Goal: Task Accomplishment & Management: Use online tool/utility

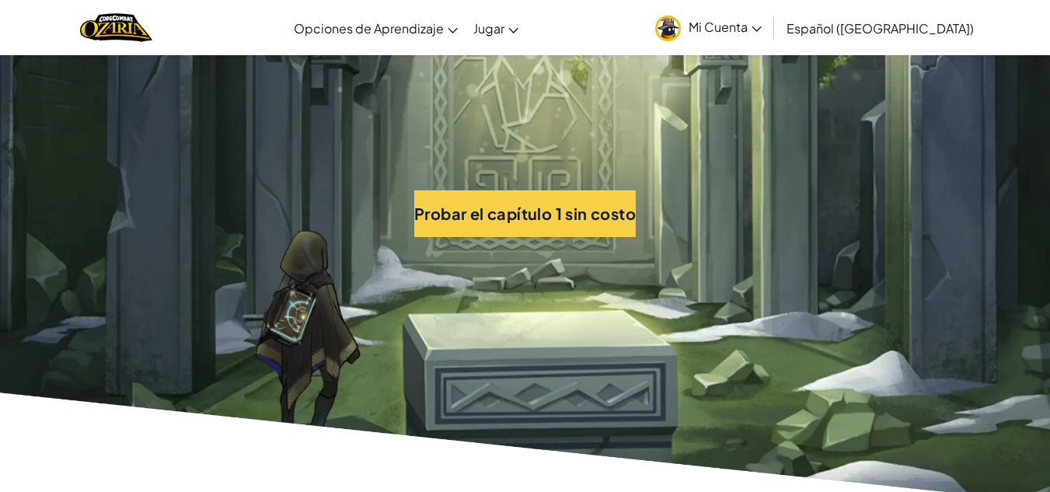
scroll to position [3453, 0]
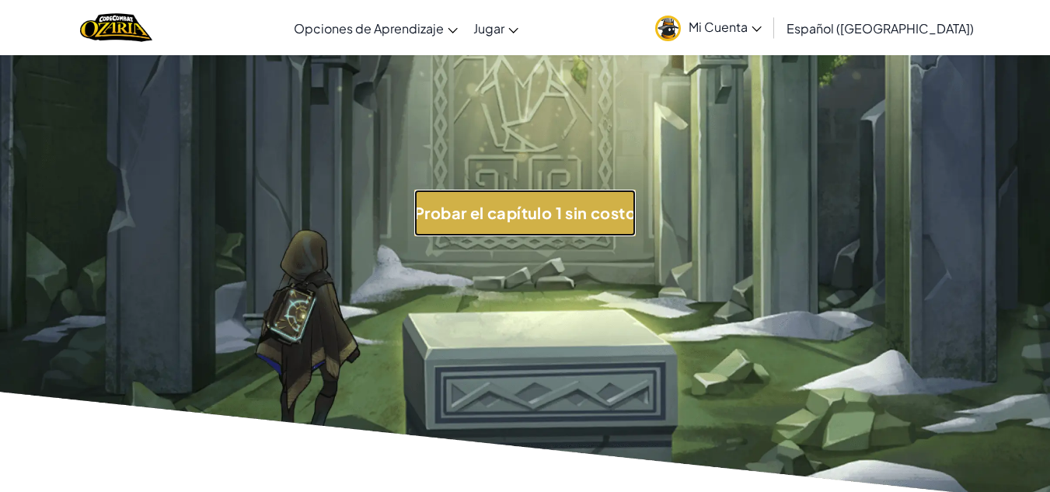
click at [557, 207] on button "Probar el capítulo 1 sin costo" at bounding box center [525, 213] width 222 height 47
click at [563, 211] on button "Probar el capítulo 1 sin costo" at bounding box center [525, 213] width 222 height 47
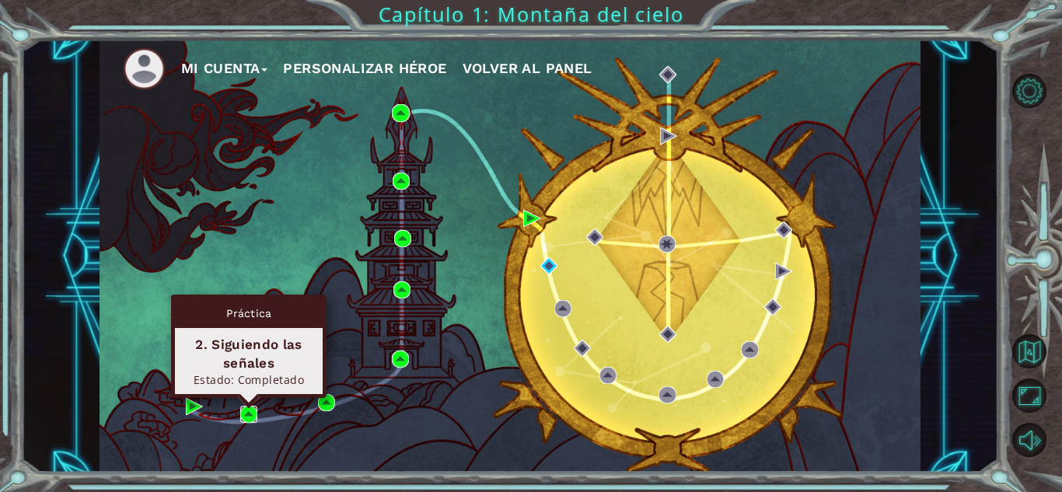
click at [244, 414] on img at bounding box center [248, 414] width 17 height 17
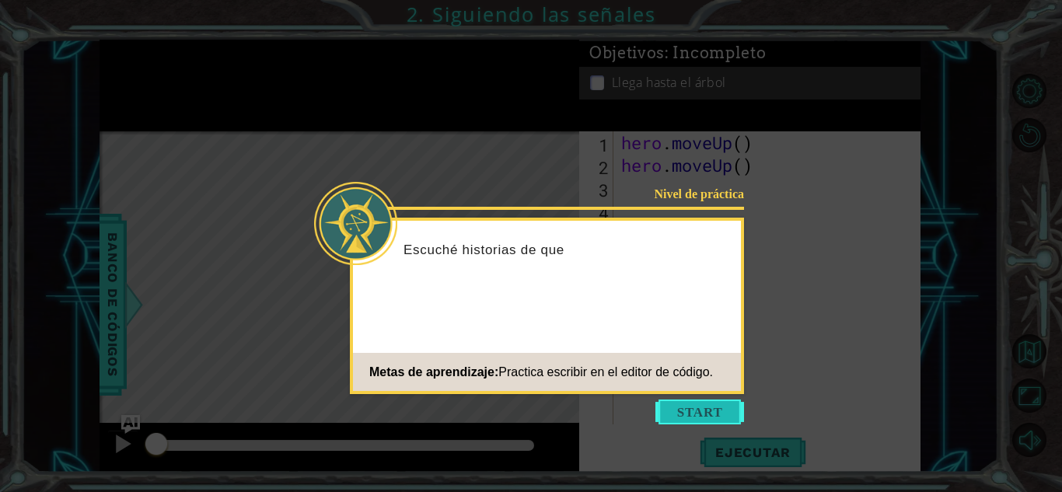
click at [703, 411] on button "Start" at bounding box center [699, 412] width 89 height 25
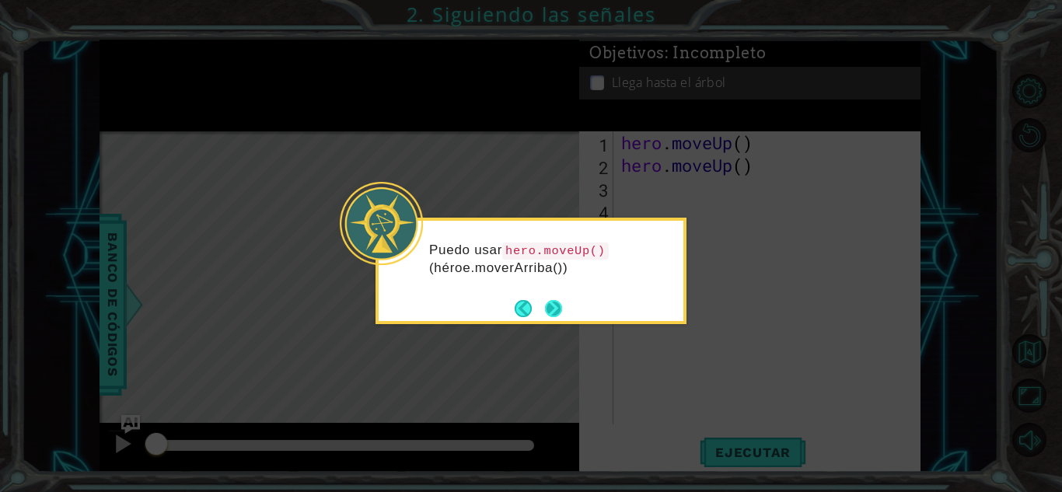
click at [562, 313] on button "Next" at bounding box center [553, 308] width 29 height 29
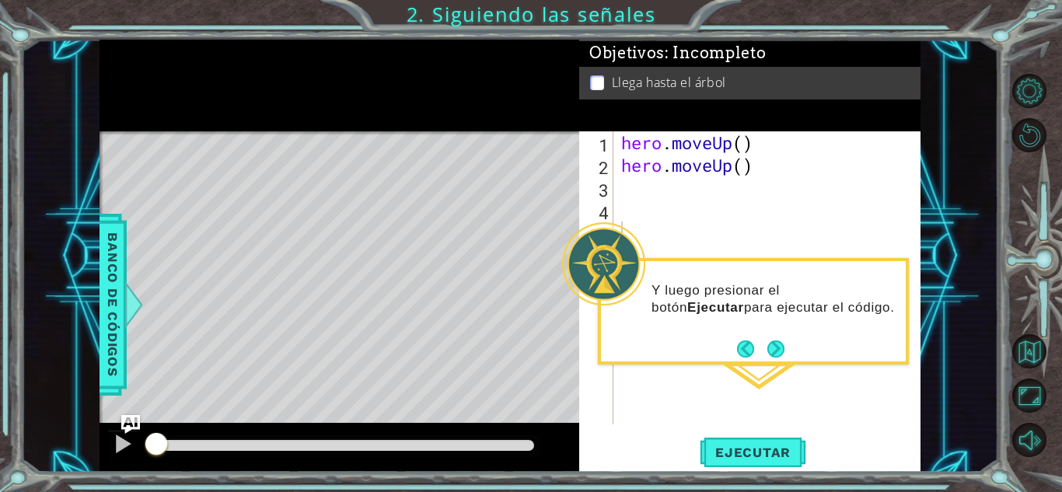
click at [790, 350] on div "Y luego presionar el botón Ejecutar para ejecutar el código." at bounding box center [753, 311] width 311 height 107
click at [778, 345] on button "Next" at bounding box center [776, 349] width 19 height 19
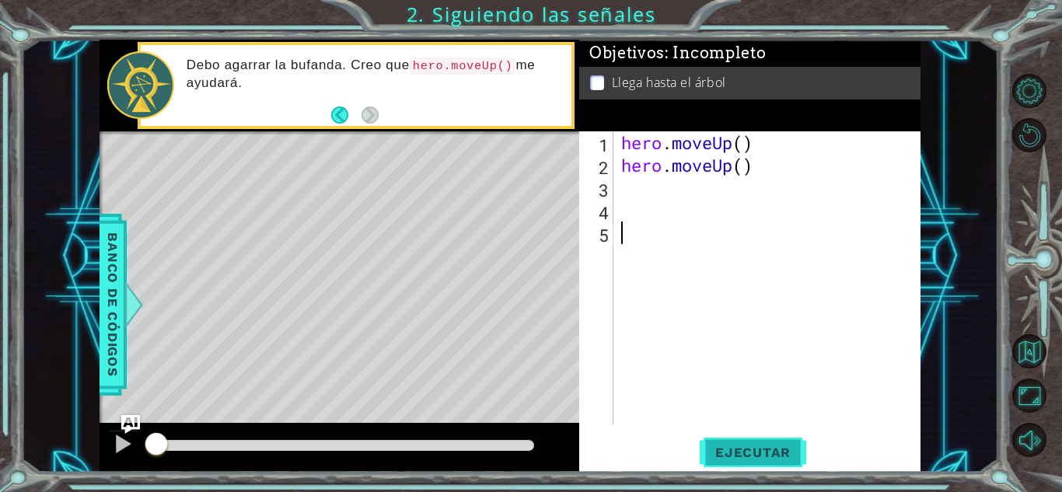
click at [709, 449] on span "Ejecutar" at bounding box center [753, 453] width 107 height 16
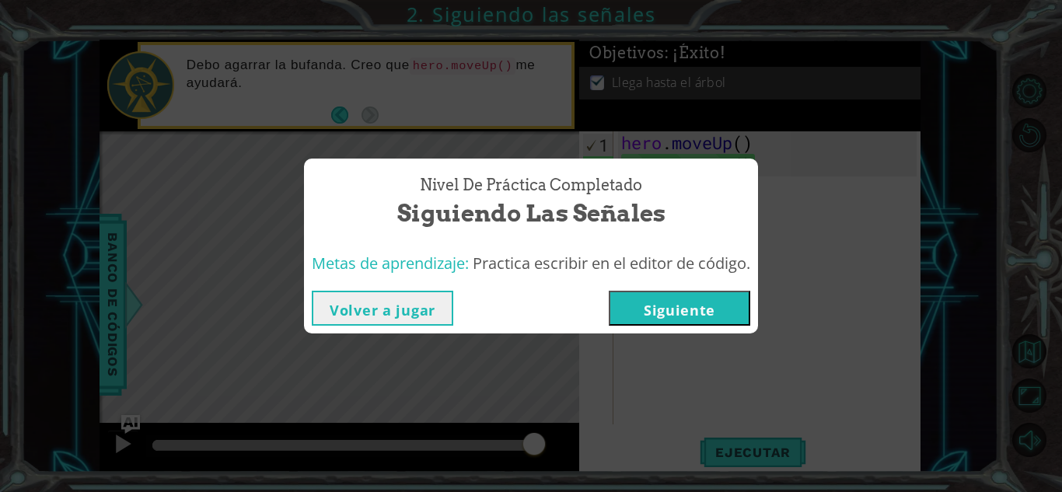
click at [656, 309] on button "Siguiente" at bounding box center [680, 308] width 142 height 35
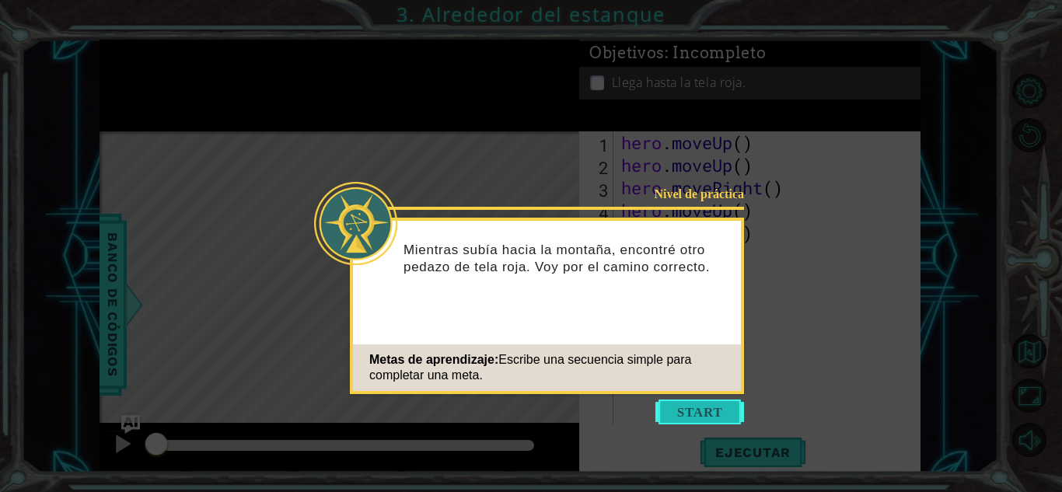
click at [686, 407] on button "Start" at bounding box center [699, 412] width 89 height 25
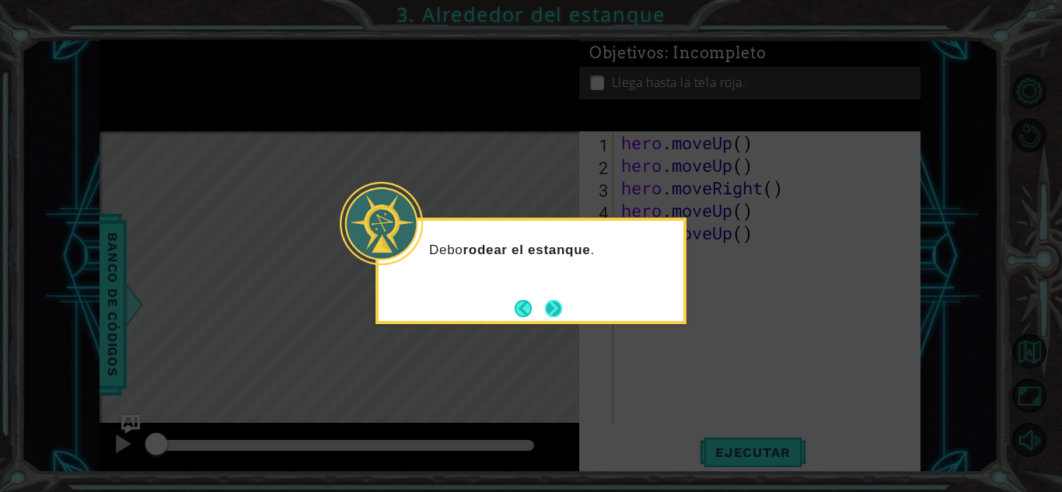
click at [546, 309] on button "Next" at bounding box center [554, 308] width 26 height 26
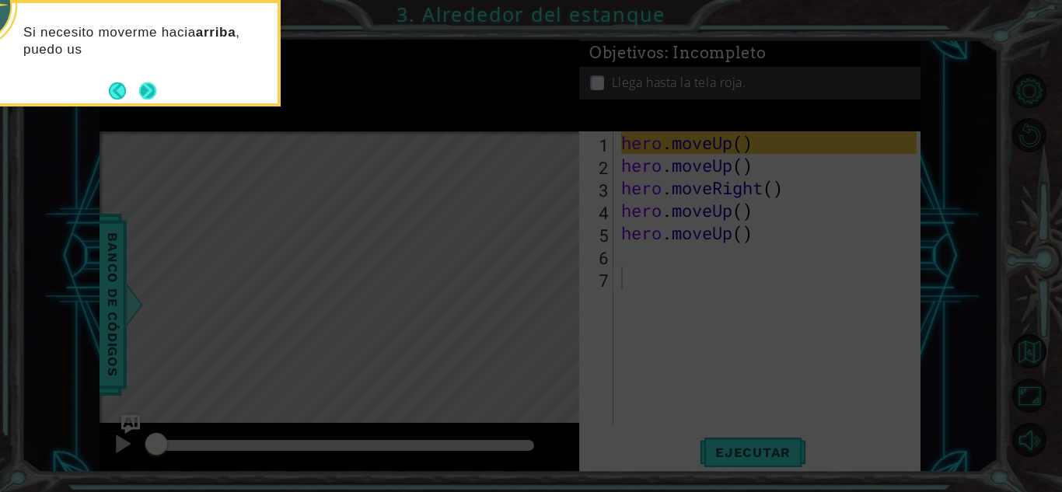
click at [156, 82] on button "Next" at bounding box center [147, 90] width 29 height 29
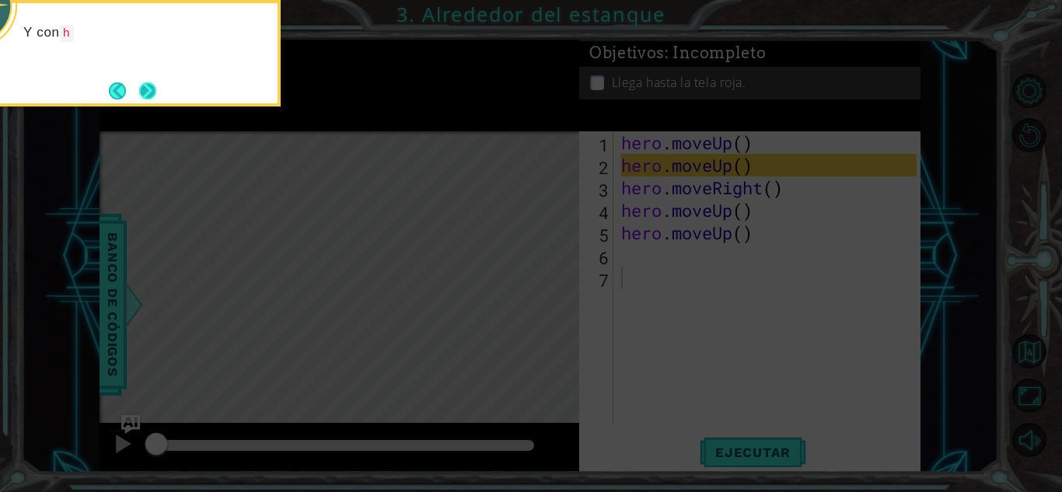
click at [152, 88] on button "Next" at bounding box center [147, 91] width 19 height 19
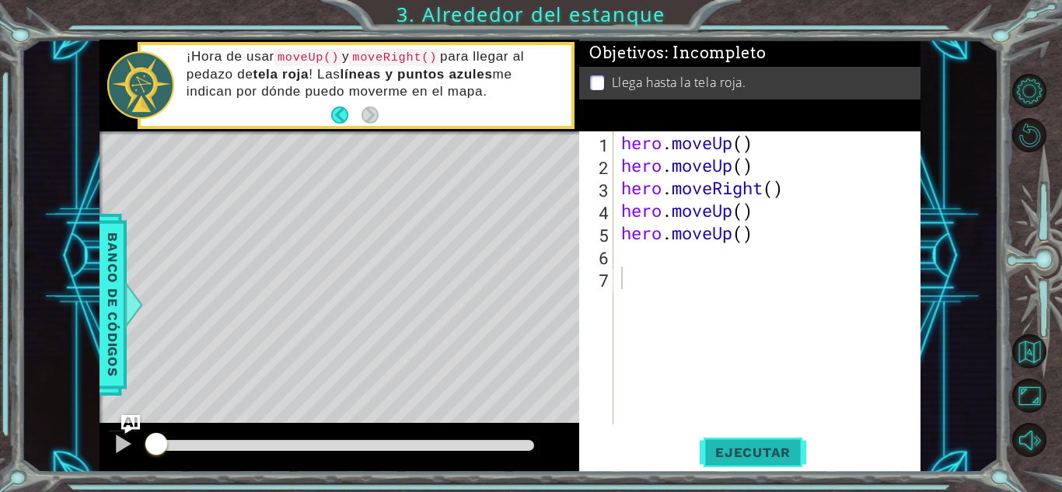
click at [764, 442] on button "Ejecutar" at bounding box center [753, 452] width 107 height 34
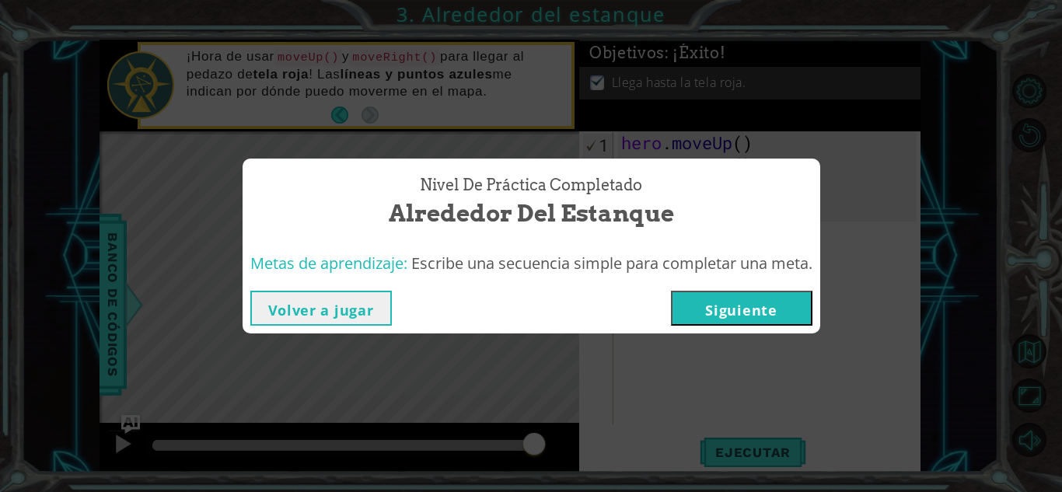
click at [750, 294] on button "Siguiente" at bounding box center [742, 308] width 142 height 35
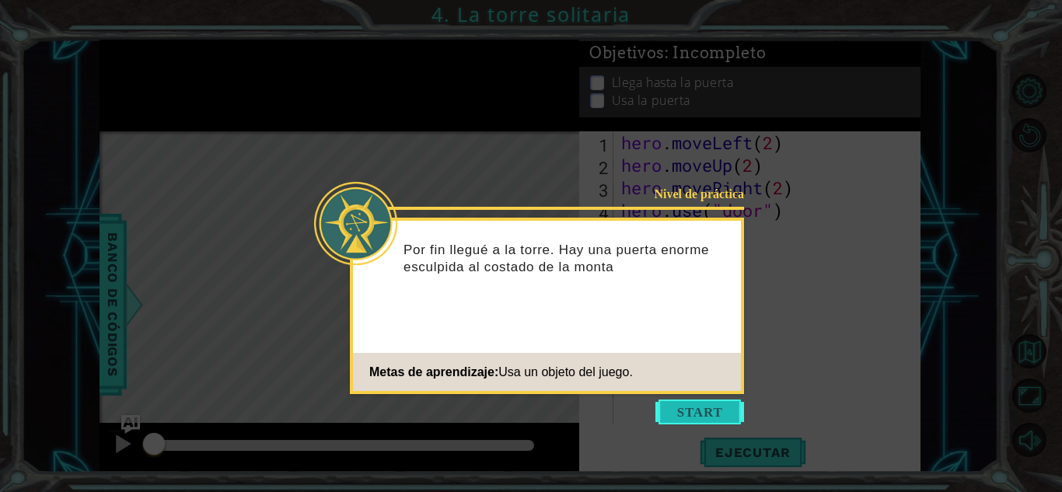
click at [699, 409] on button "Start" at bounding box center [699, 412] width 89 height 25
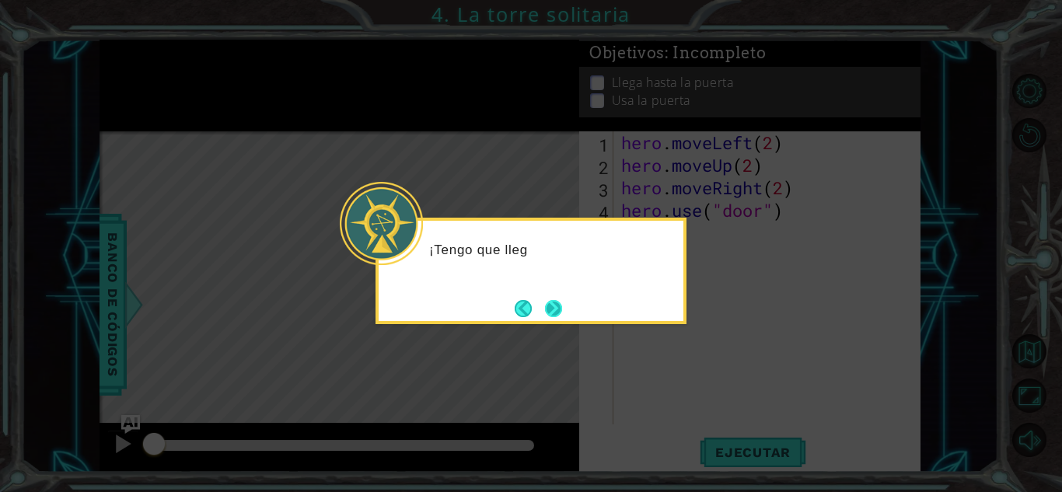
click at [548, 307] on button "Next" at bounding box center [554, 308] width 29 height 29
click at [545, 296] on button "Next" at bounding box center [553, 308] width 26 height 26
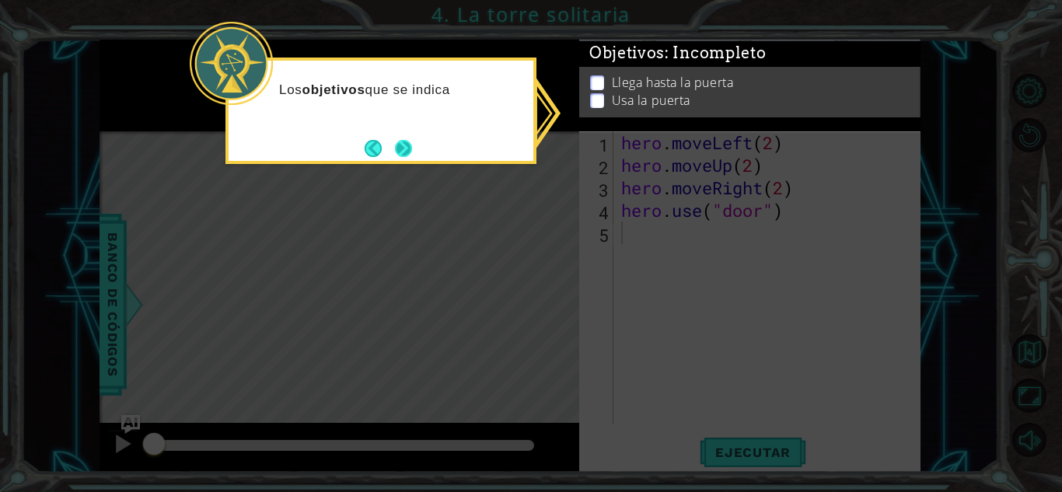
click at [410, 139] on button "Next" at bounding box center [404, 149] width 28 height 28
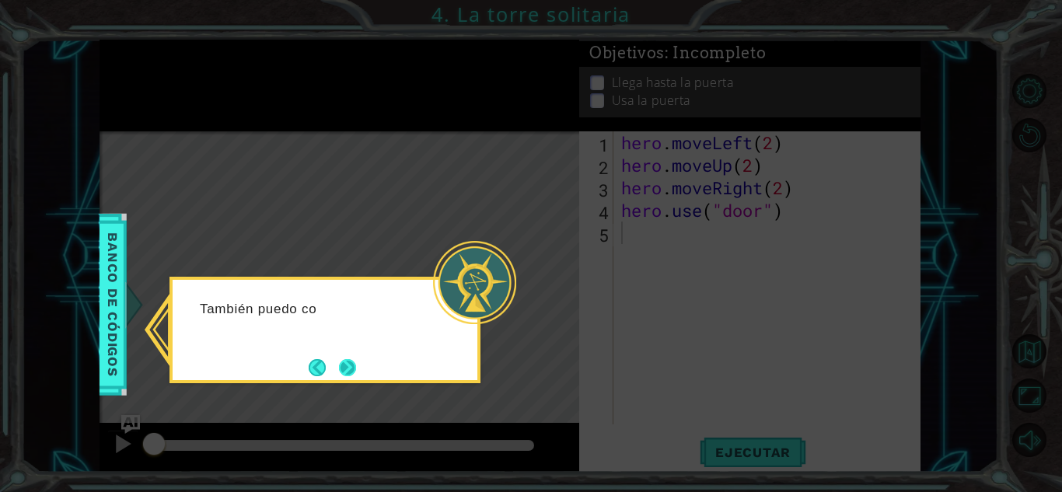
click at [353, 358] on button "Next" at bounding box center [348, 367] width 24 height 24
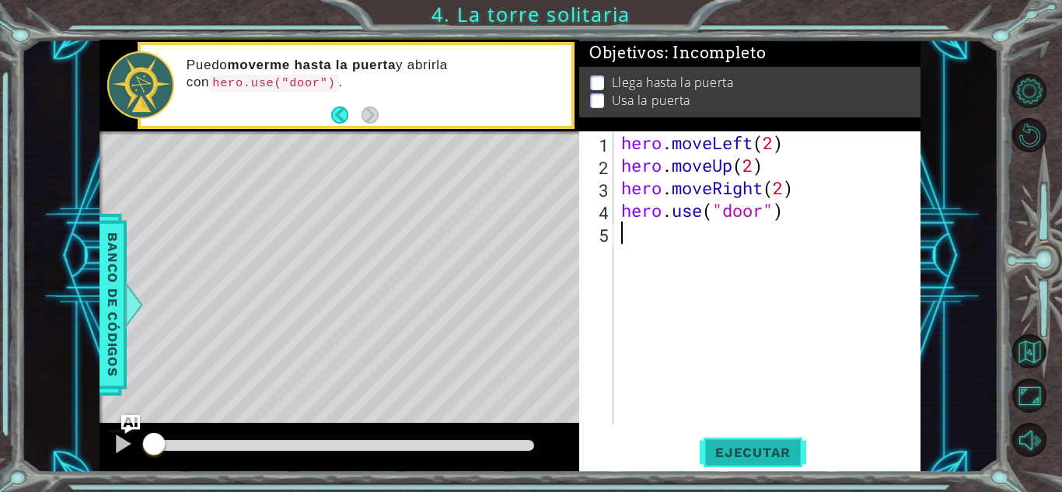
click at [729, 439] on button "Ejecutar" at bounding box center [753, 452] width 107 height 34
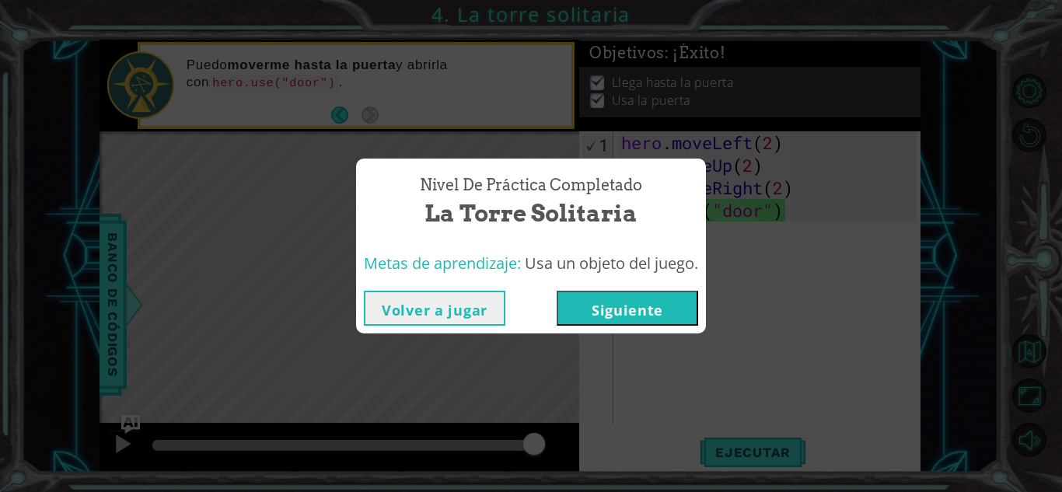
click at [452, 308] on button "Volver a jugar" at bounding box center [435, 308] width 142 height 35
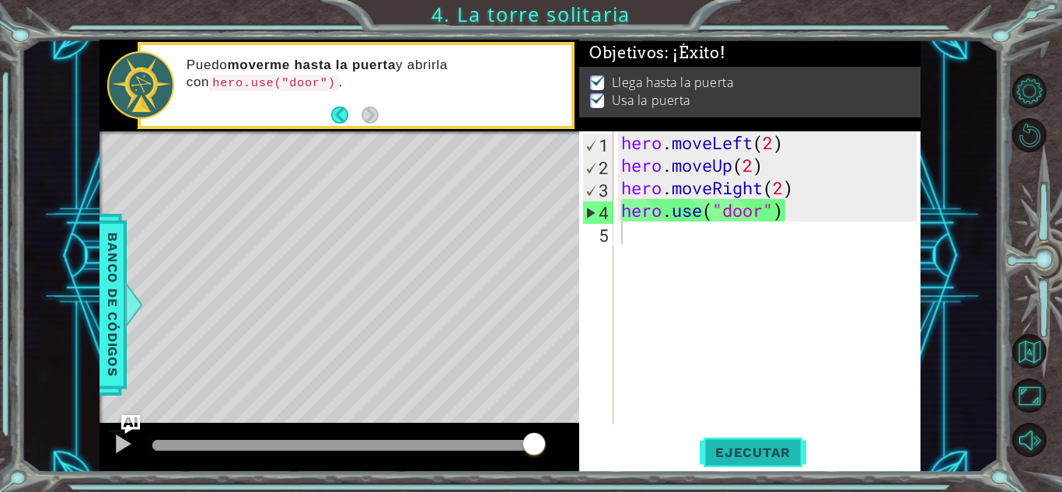
click at [767, 445] on span "Ejecutar" at bounding box center [753, 453] width 107 height 16
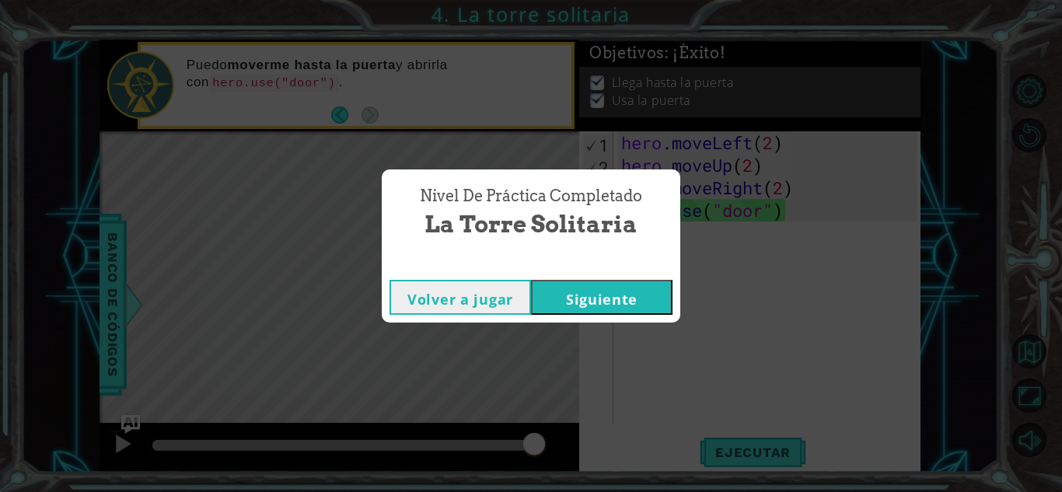
click at [575, 306] on button "Siguiente" at bounding box center [602, 297] width 142 height 35
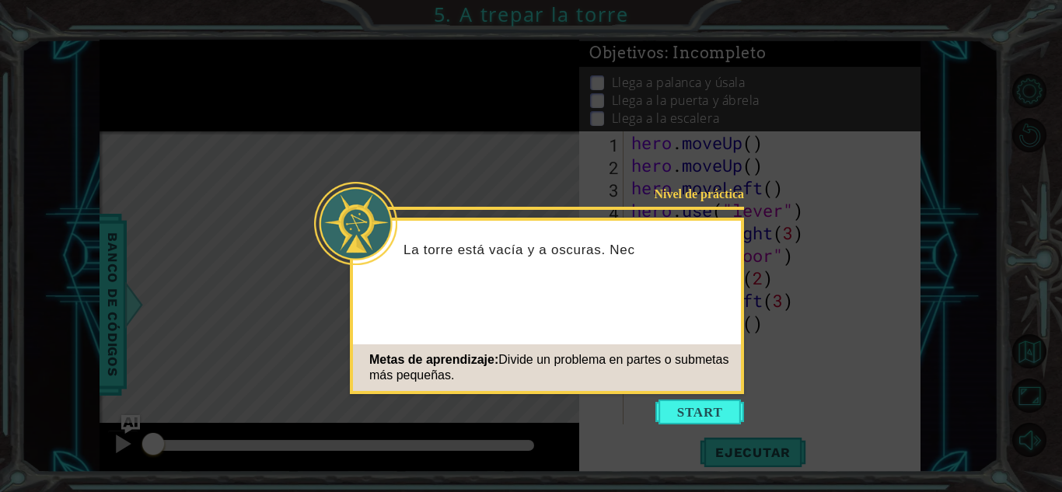
click at [682, 425] on icon at bounding box center [531, 246] width 1062 height 492
click at [682, 415] on button "Start" at bounding box center [699, 412] width 89 height 25
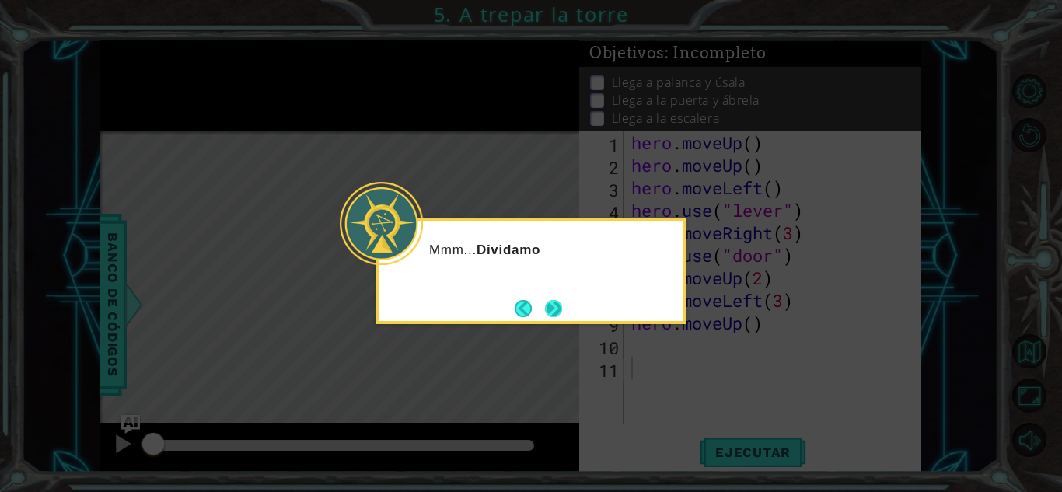
click at [561, 302] on button "Next" at bounding box center [554, 309] width 28 height 28
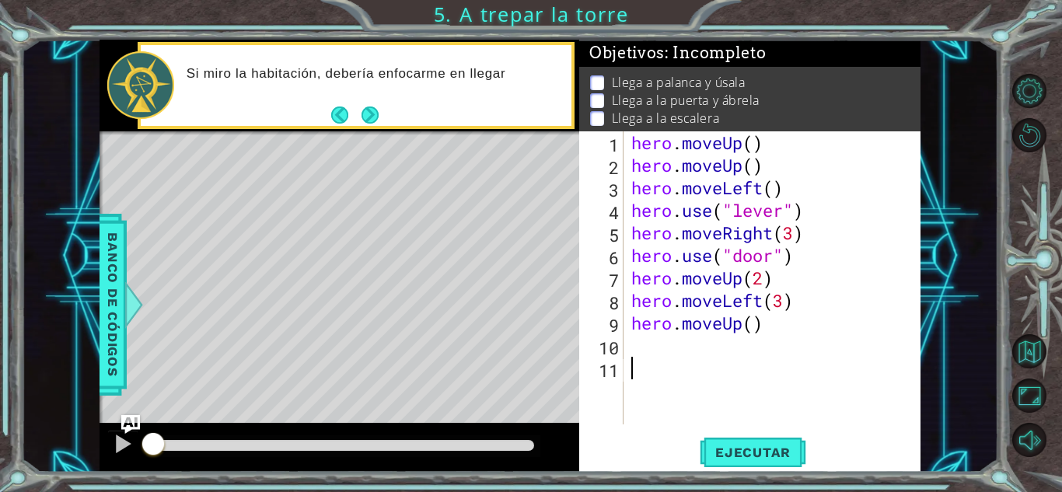
click at [365, 103] on div "Si miro la habitación, debería enfocarme en llegar" at bounding box center [374, 85] width 396 height 55
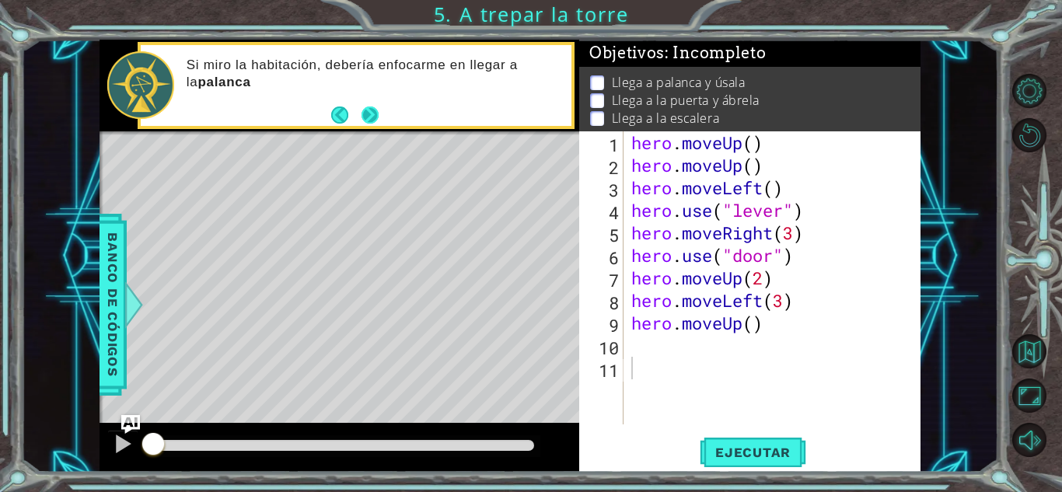
click at [368, 110] on button "Next" at bounding box center [370, 115] width 29 height 29
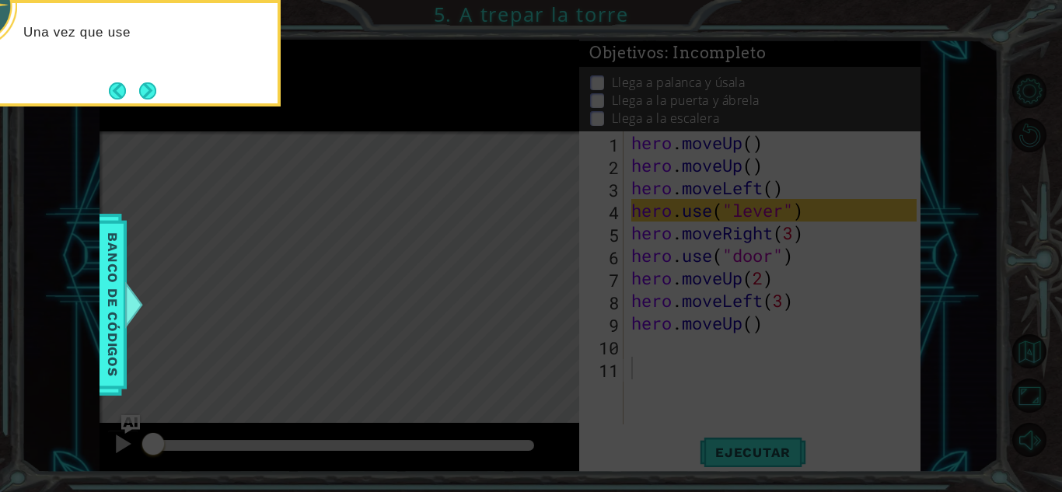
click at [143, 95] on button "Next" at bounding box center [147, 90] width 17 height 17
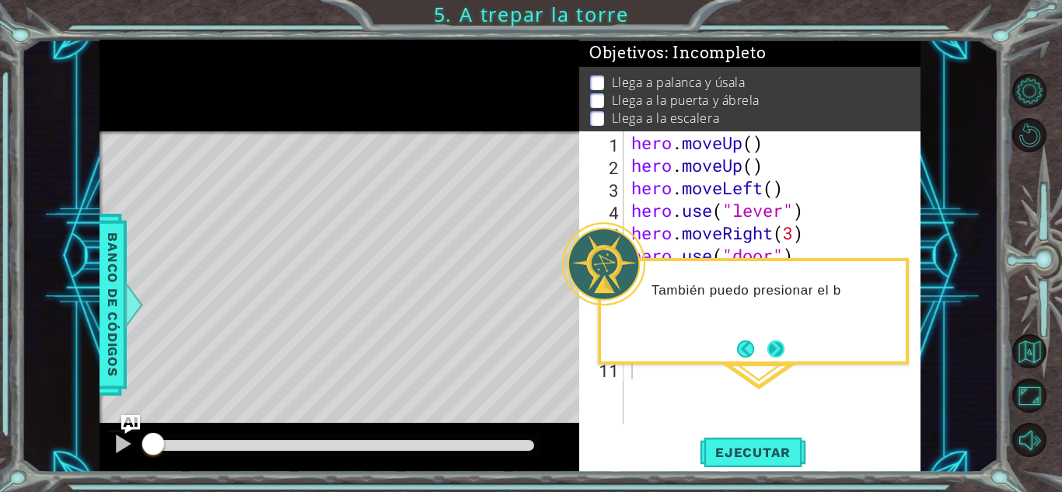
click at [769, 352] on button "Next" at bounding box center [776, 348] width 21 height 21
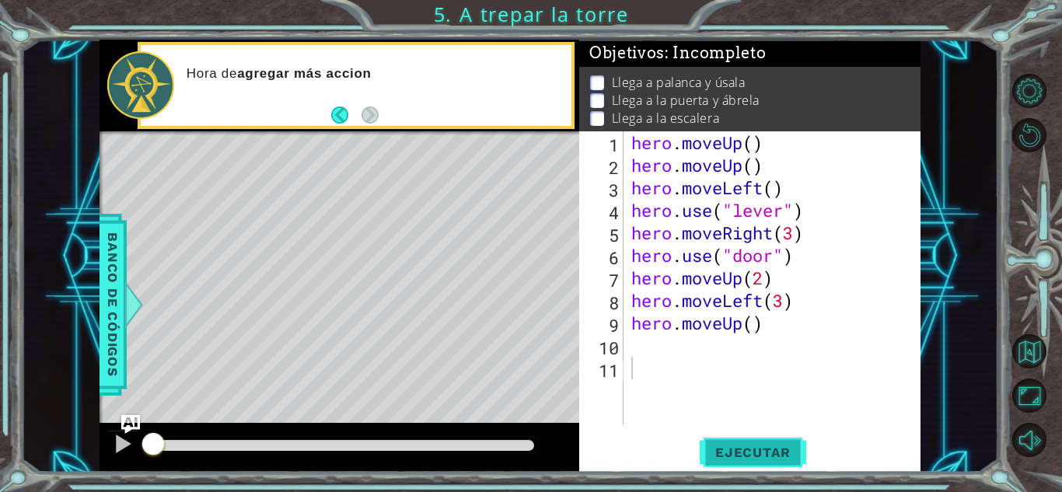
click at [727, 442] on button "Ejecutar" at bounding box center [753, 452] width 107 height 34
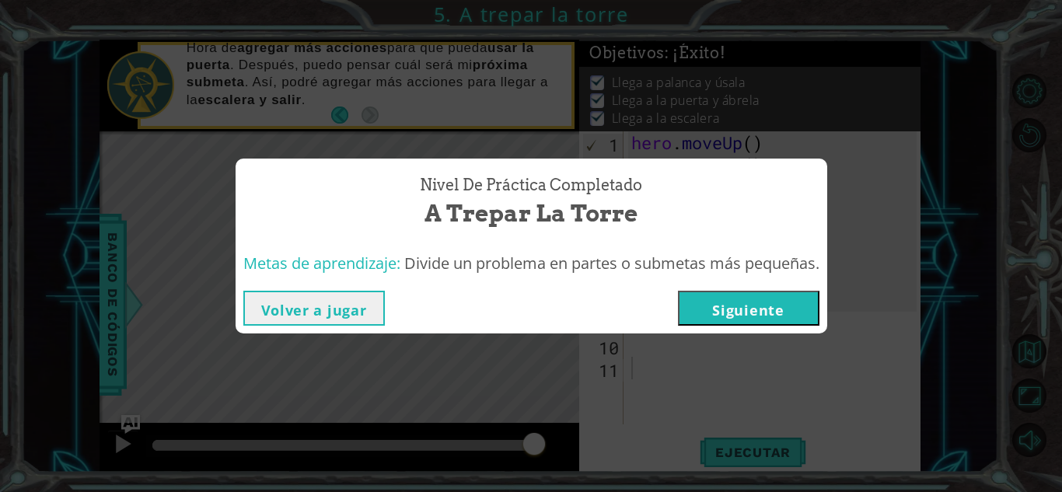
click at [351, 302] on button "Volver a jugar" at bounding box center [314, 308] width 142 height 35
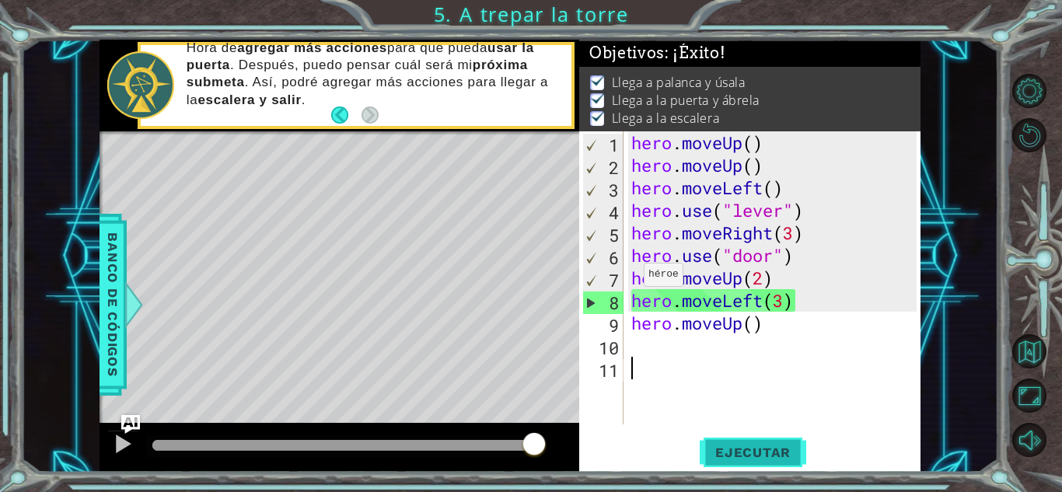
click at [754, 450] on span "Ejecutar" at bounding box center [753, 453] width 107 height 16
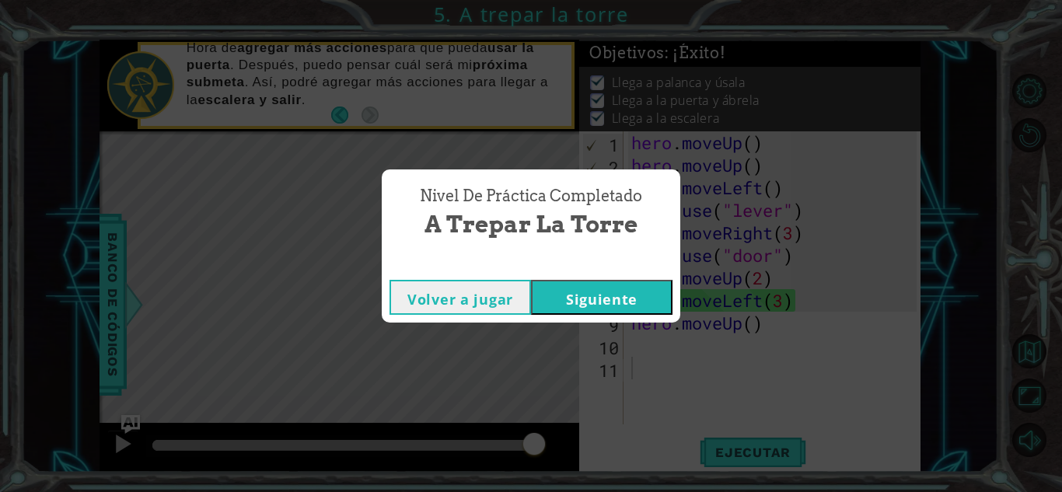
click at [584, 294] on button "Siguiente" at bounding box center [602, 297] width 142 height 35
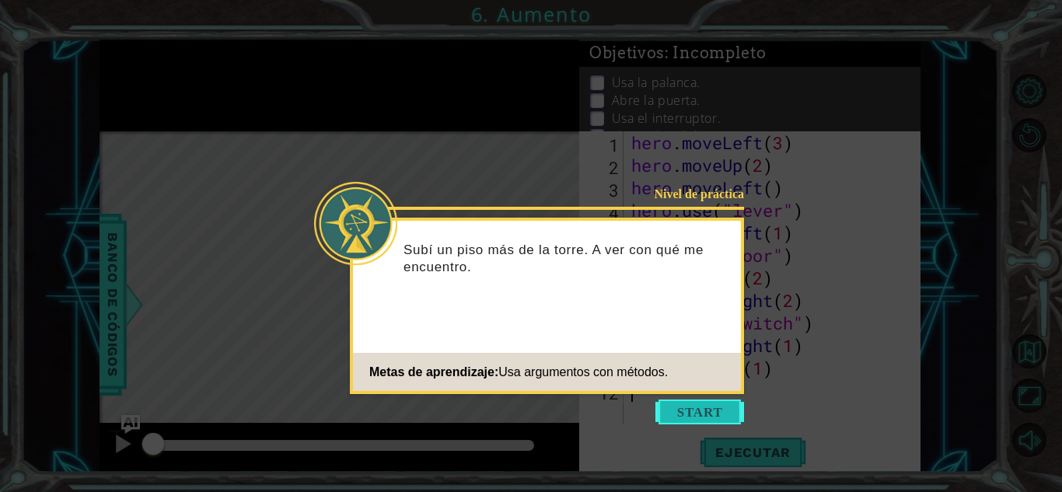
click at [717, 414] on button "Start" at bounding box center [699, 412] width 89 height 25
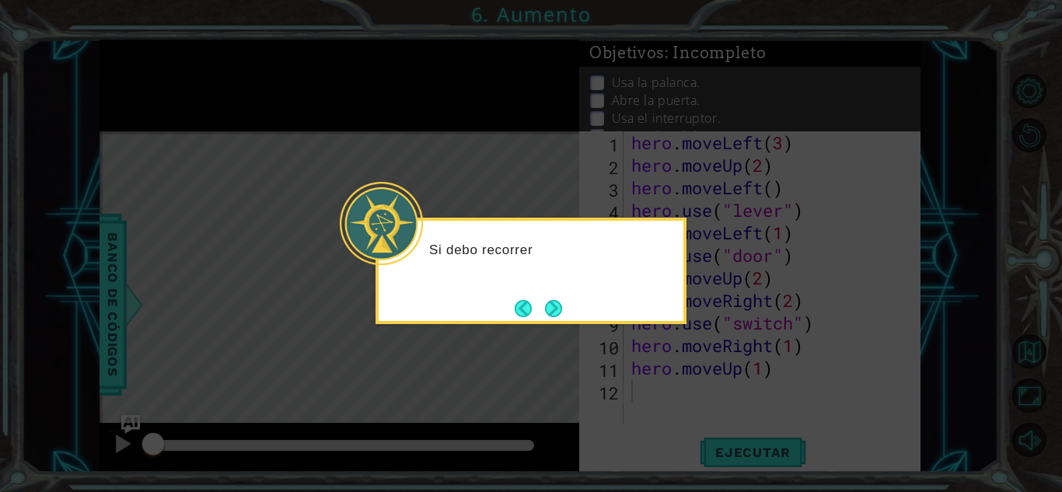
click at [543, 293] on div "Si debo recorrer" at bounding box center [531, 271] width 311 height 107
click at [547, 302] on button "Next" at bounding box center [553, 308] width 25 height 25
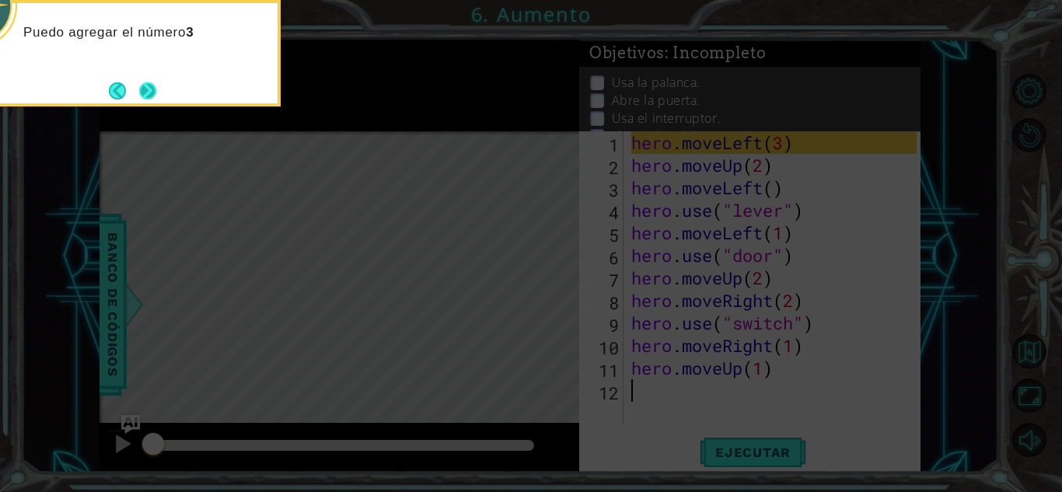
click at [146, 85] on button "Next" at bounding box center [147, 90] width 23 height 23
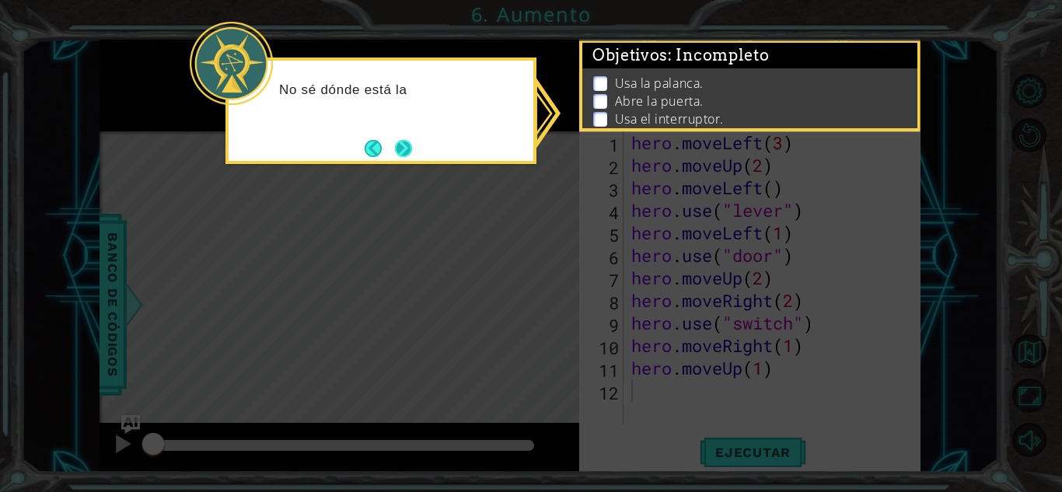
click at [406, 145] on button "Next" at bounding box center [404, 148] width 26 height 26
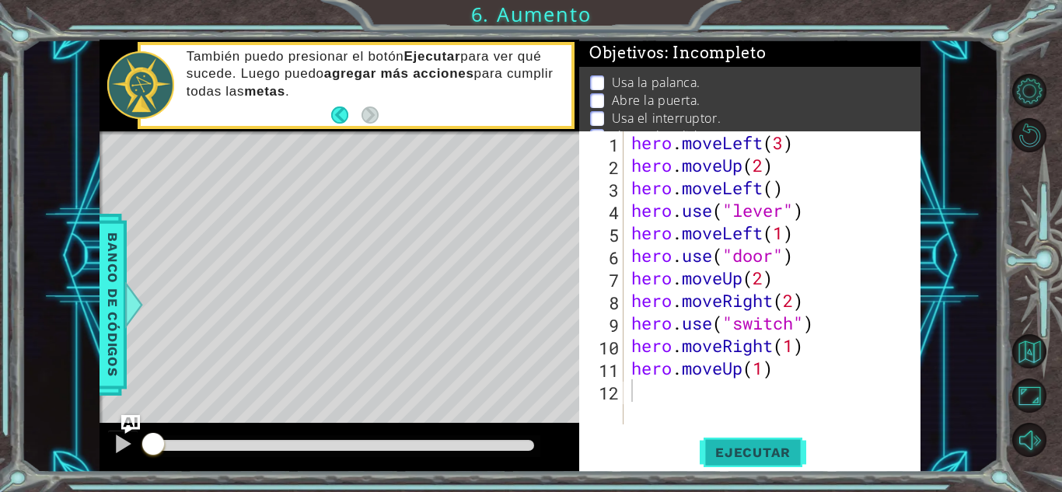
click at [770, 450] on span "Ejecutar" at bounding box center [753, 453] width 107 height 16
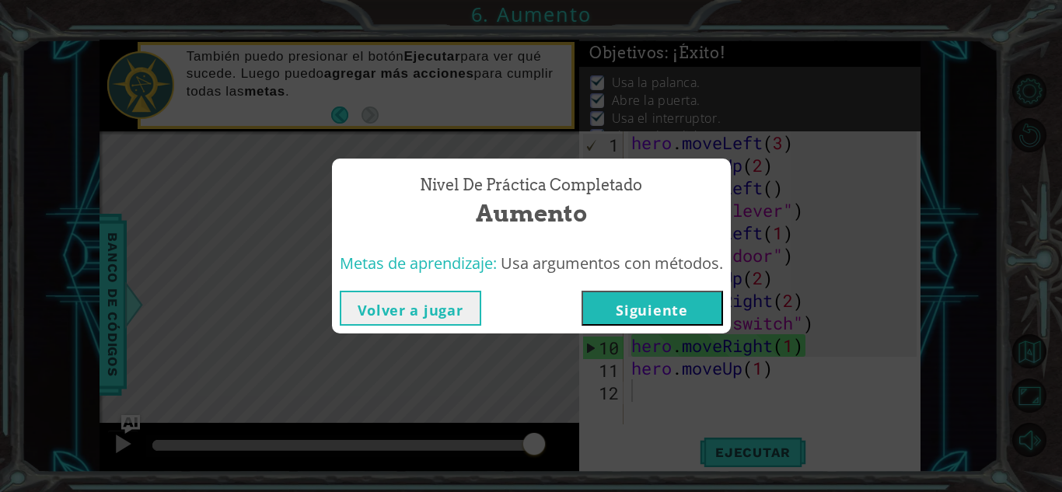
click at [401, 314] on button "Volver a jugar" at bounding box center [411, 308] width 142 height 35
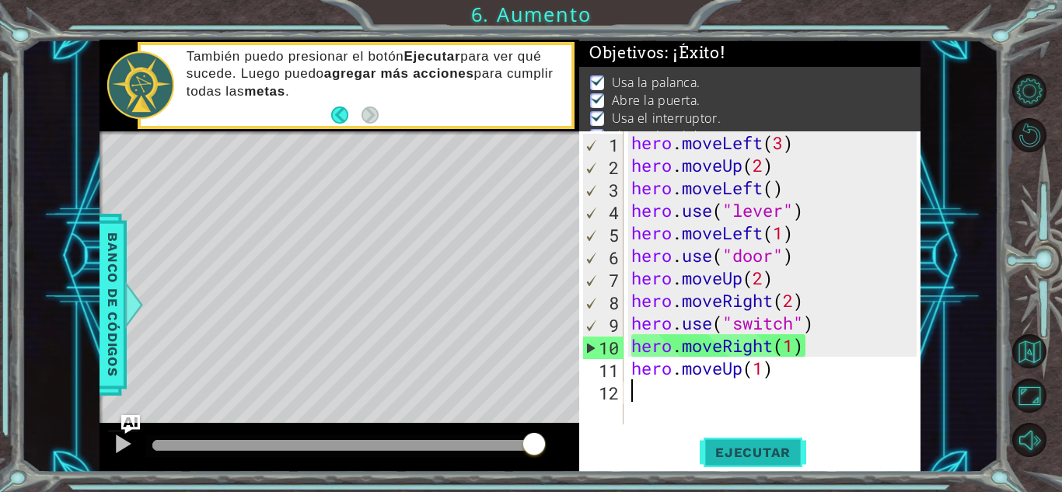
click at [743, 454] on span "Ejecutar" at bounding box center [753, 453] width 107 height 16
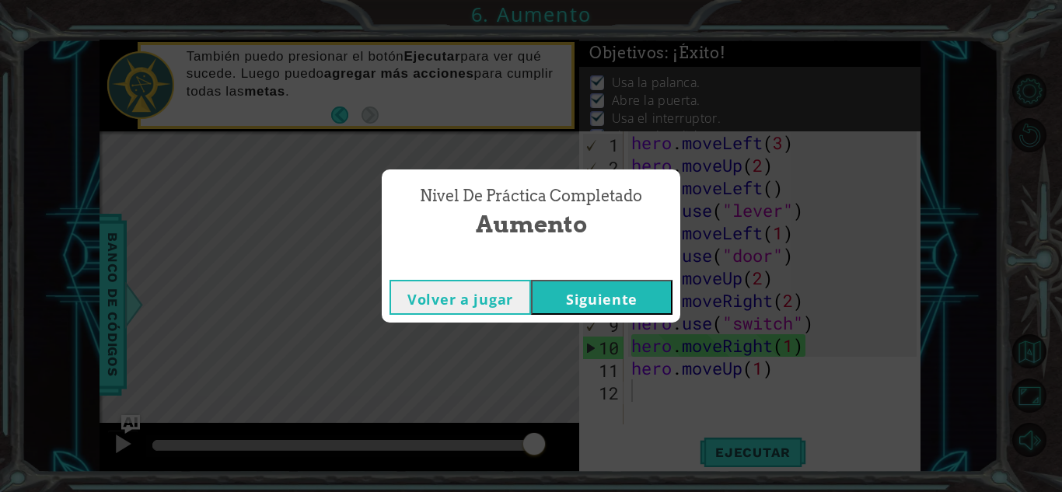
click at [602, 297] on button "Siguiente" at bounding box center [602, 297] width 142 height 35
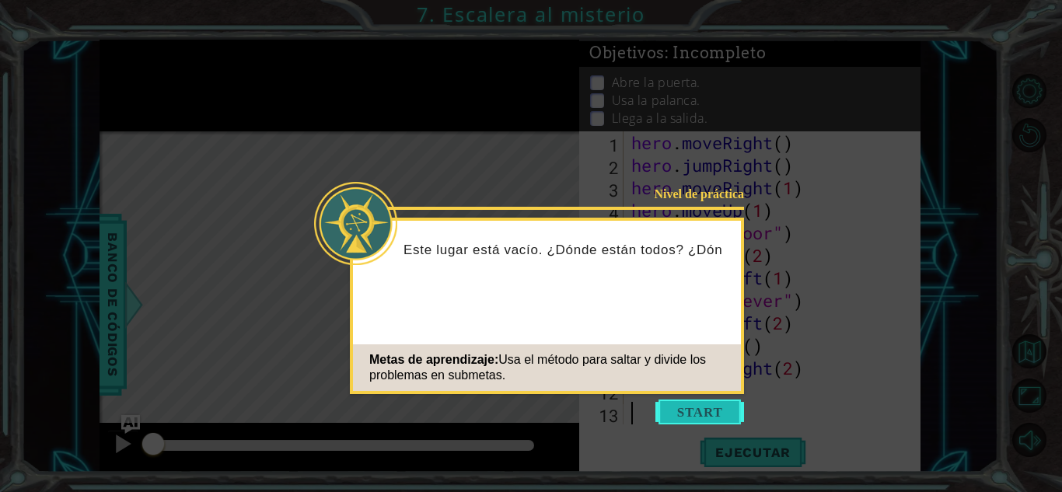
click at [697, 414] on button "Start" at bounding box center [699, 412] width 89 height 25
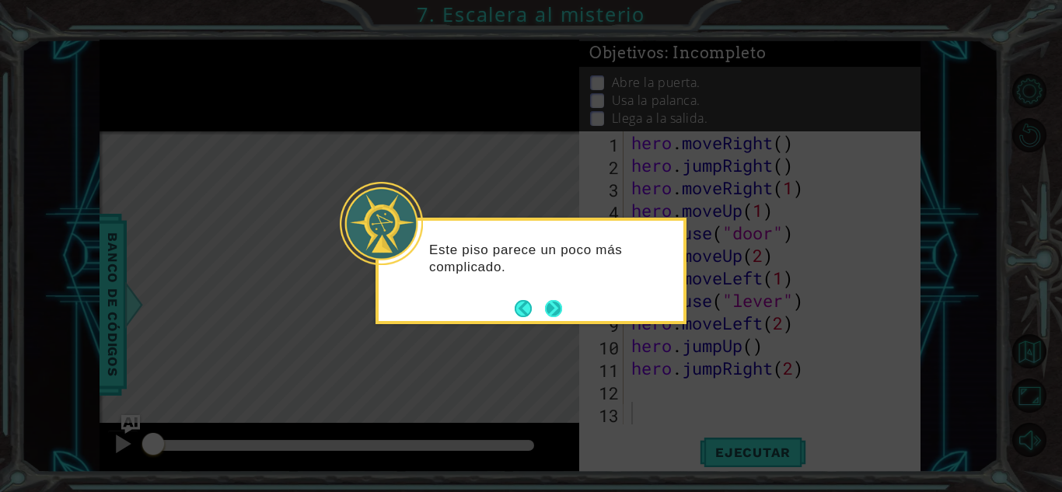
click at [556, 306] on button "Next" at bounding box center [553, 308] width 21 height 21
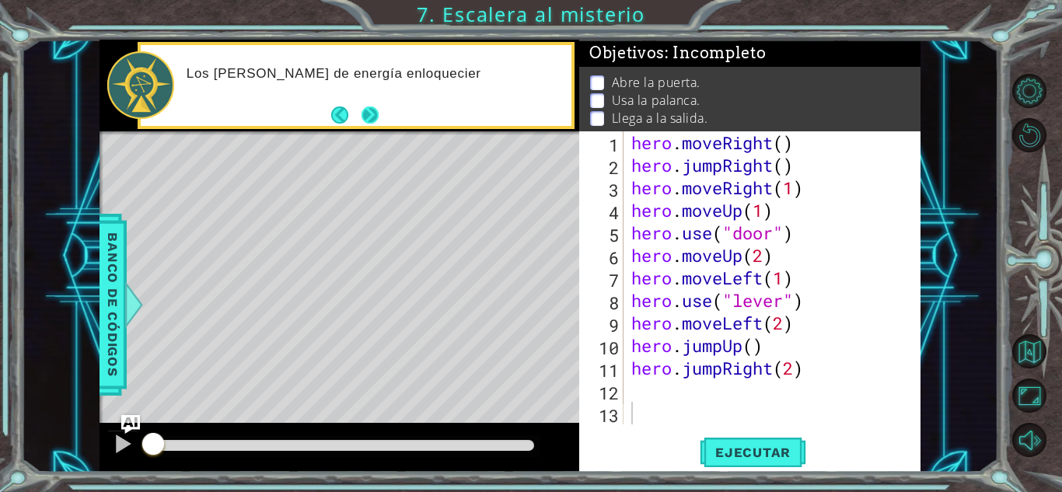
click at [377, 110] on button "Next" at bounding box center [370, 115] width 20 height 20
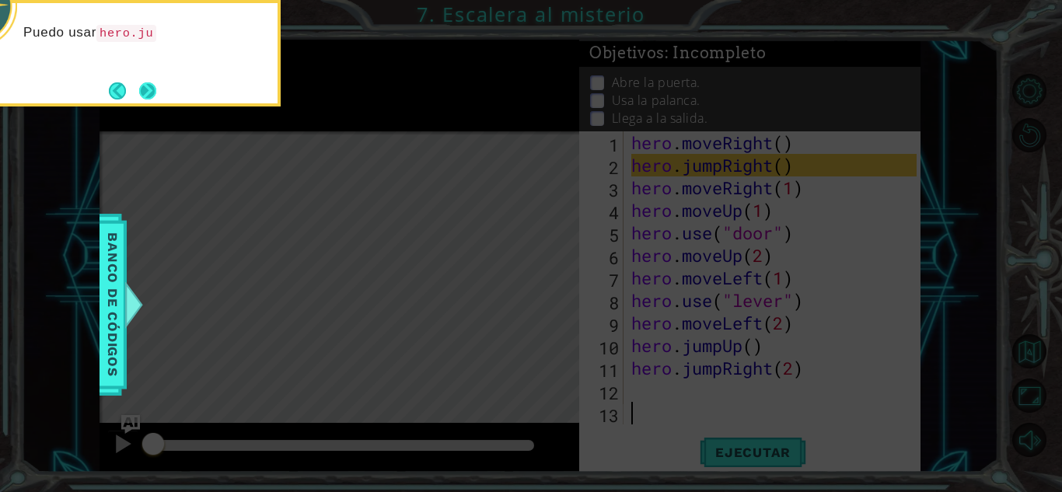
click at [147, 97] on button "Next" at bounding box center [148, 91] width 22 height 22
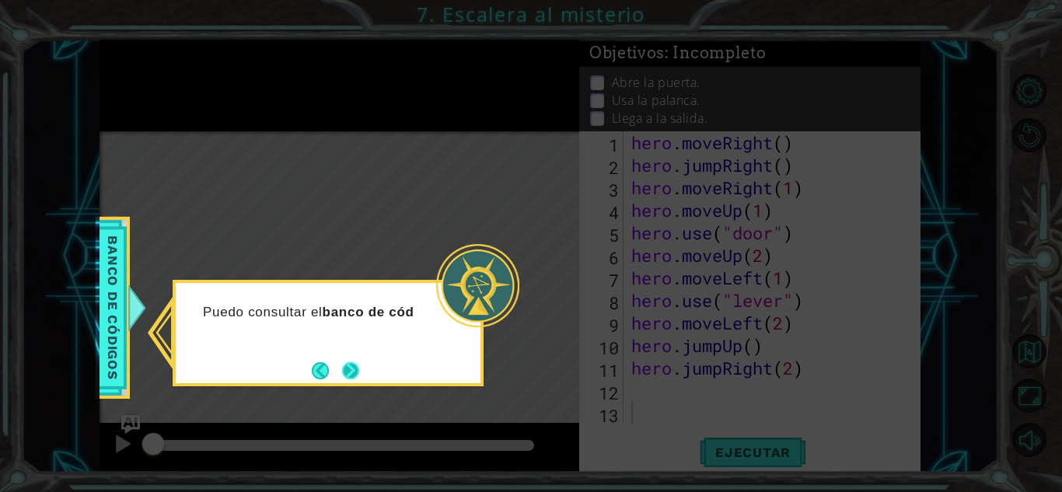
click at [352, 373] on button "Next" at bounding box center [351, 370] width 22 height 22
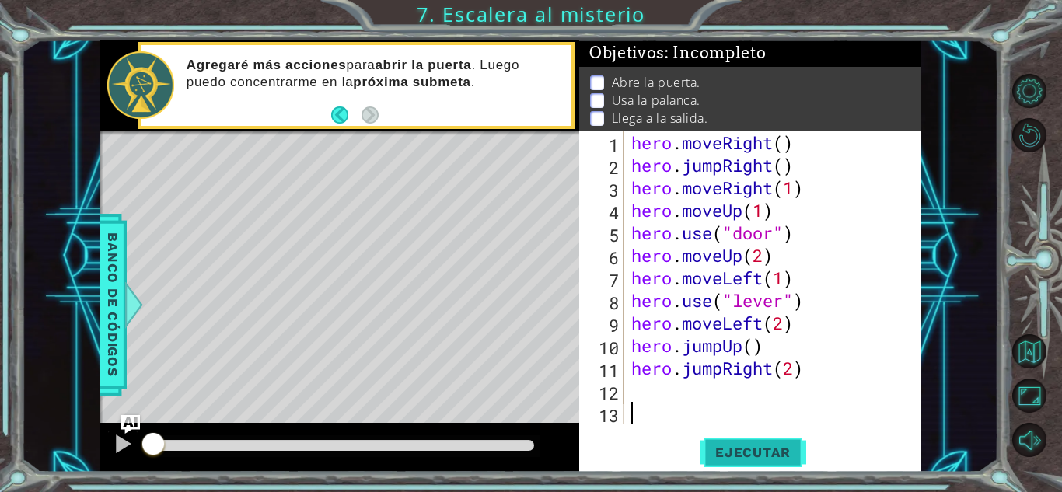
click at [764, 459] on span "Ejecutar" at bounding box center [753, 453] width 107 height 16
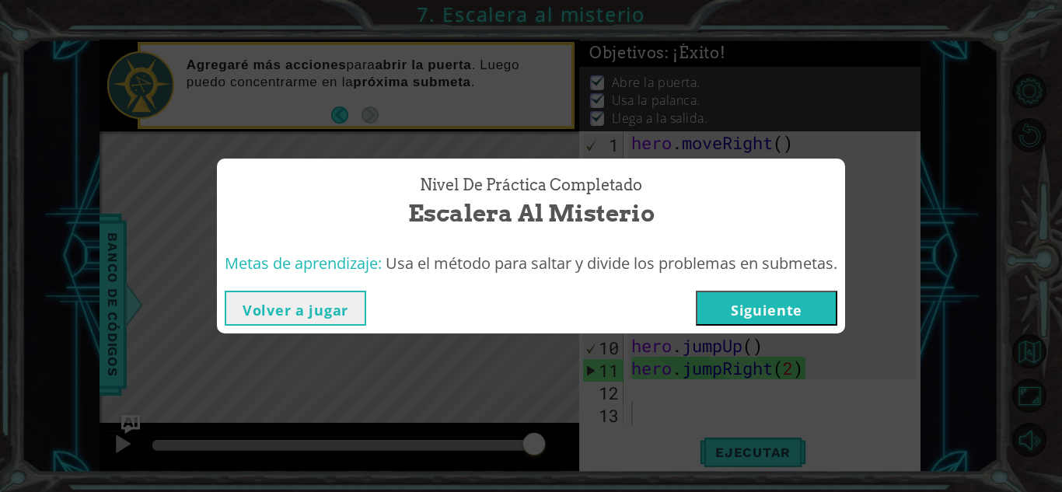
click at [768, 302] on button "Siguiente" at bounding box center [767, 308] width 142 height 35
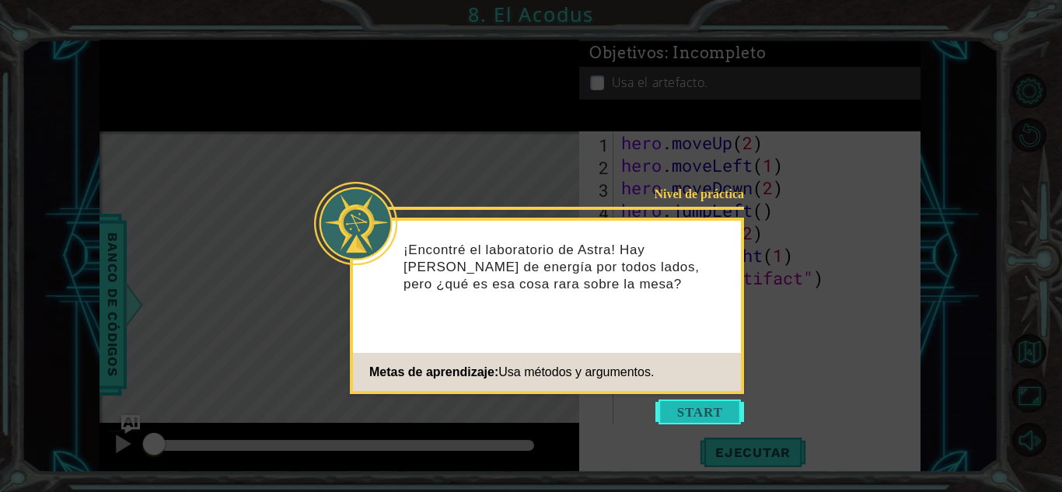
click at [694, 414] on button "Start" at bounding box center [699, 412] width 89 height 25
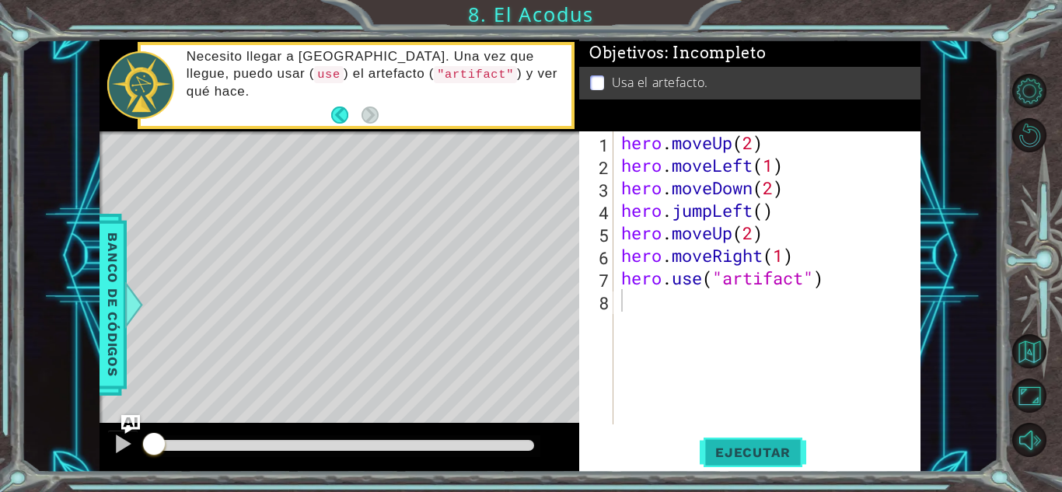
click at [754, 445] on span "Ejecutar" at bounding box center [753, 453] width 107 height 16
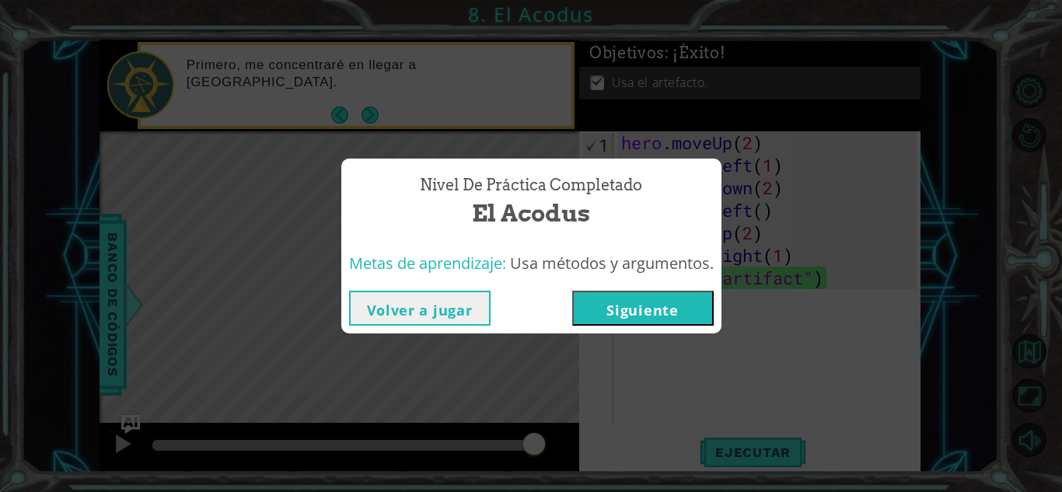
click at [669, 311] on button "Siguiente" at bounding box center [643, 308] width 142 height 35
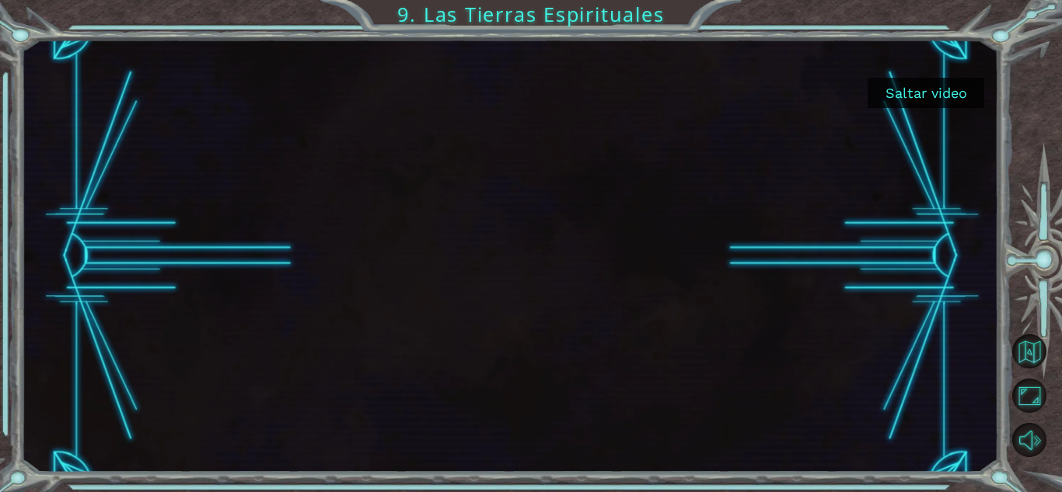
click at [929, 88] on button "Saltar video" at bounding box center [926, 93] width 117 height 30
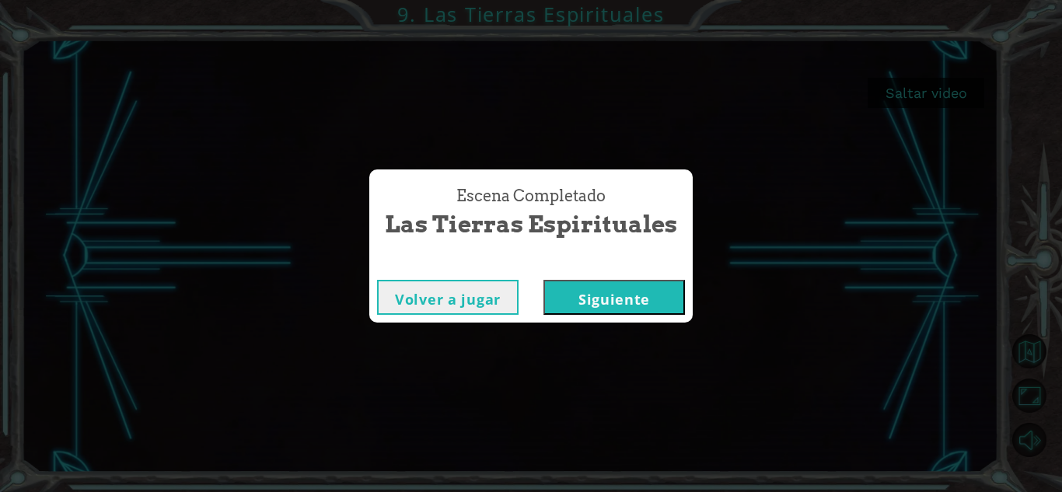
click at [583, 301] on button "Siguiente" at bounding box center [614, 297] width 142 height 35
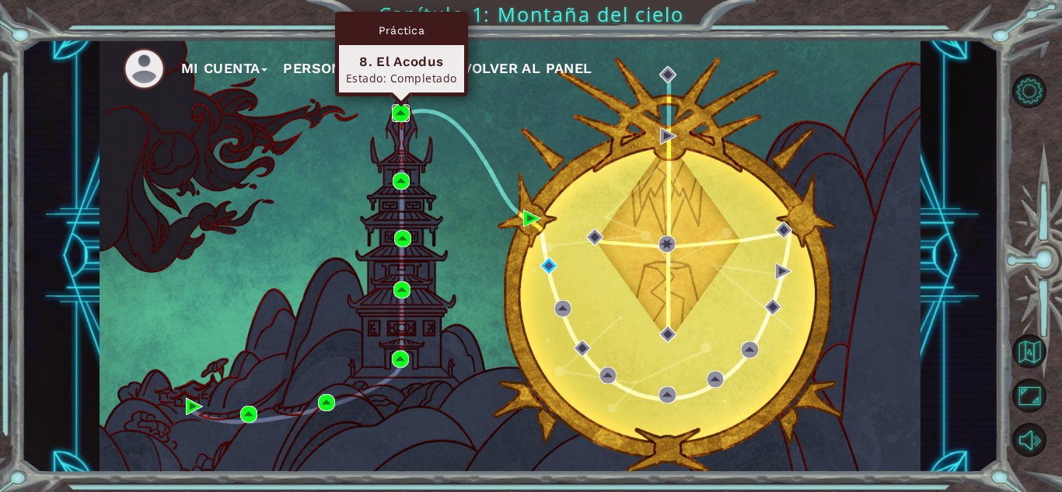
click at [399, 110] on img at bounding box center [400, 112] width 17 height 17
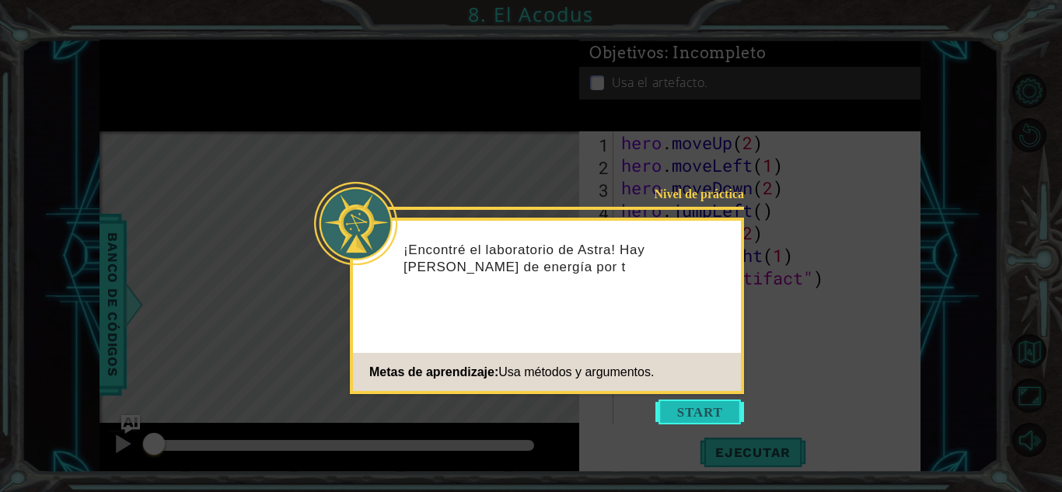
click at [711, 414] on button "Start" at bounding box center [699, 412] width 89 height 25
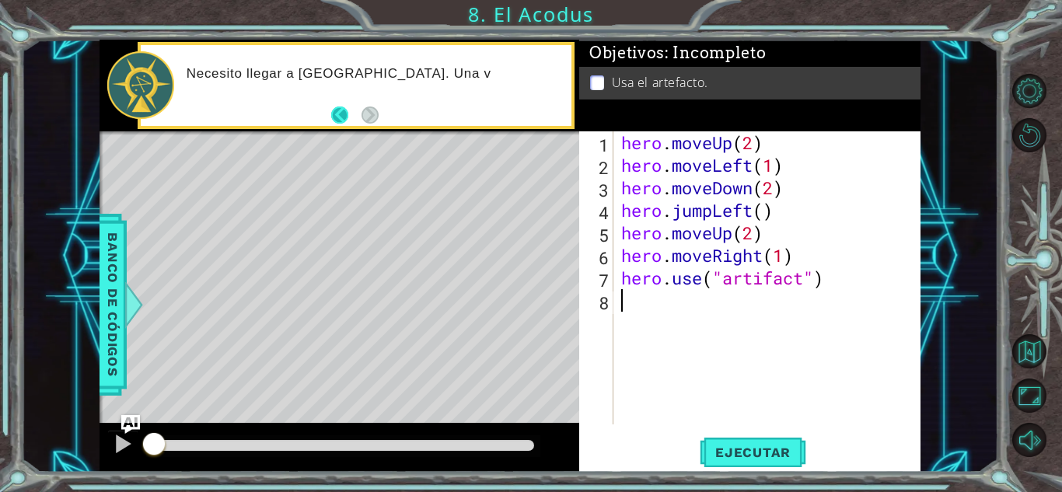
click at [353, 114] on button "Back" at bounding box center [346, 115] width 30 height 17
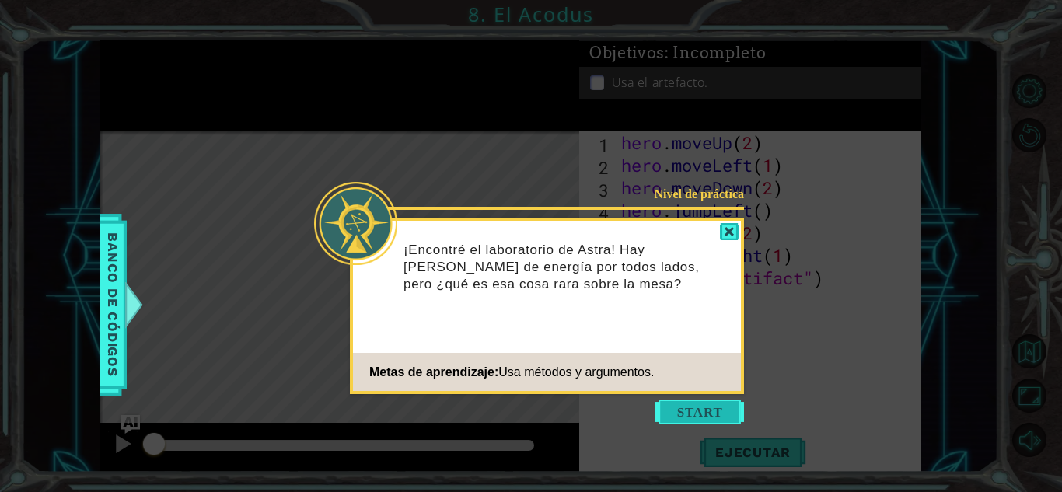
click at [716, 411] on button "Start" at bounding box center [699, 412] width 89 height 25
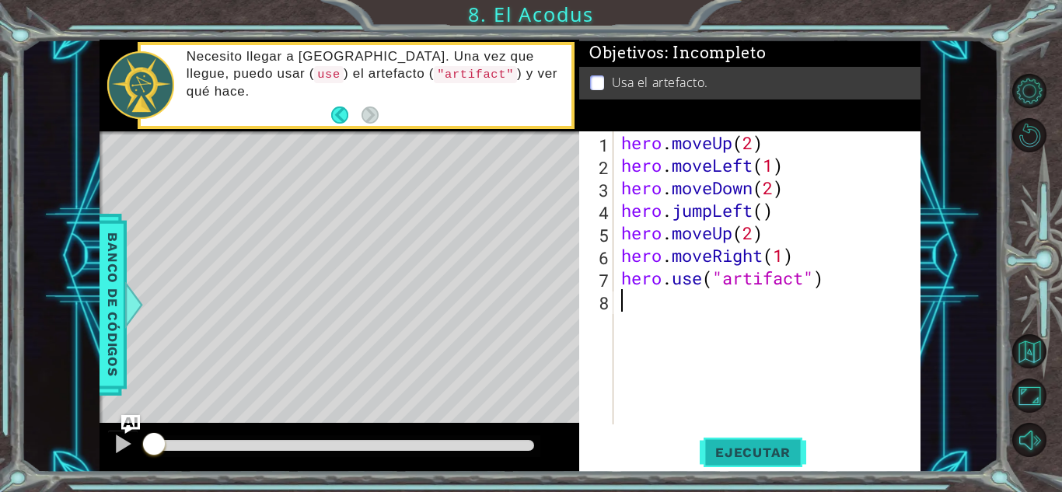
click at [743, 462] on button "Ejecutar" at bounding box center [753, 452] width 107 height 34
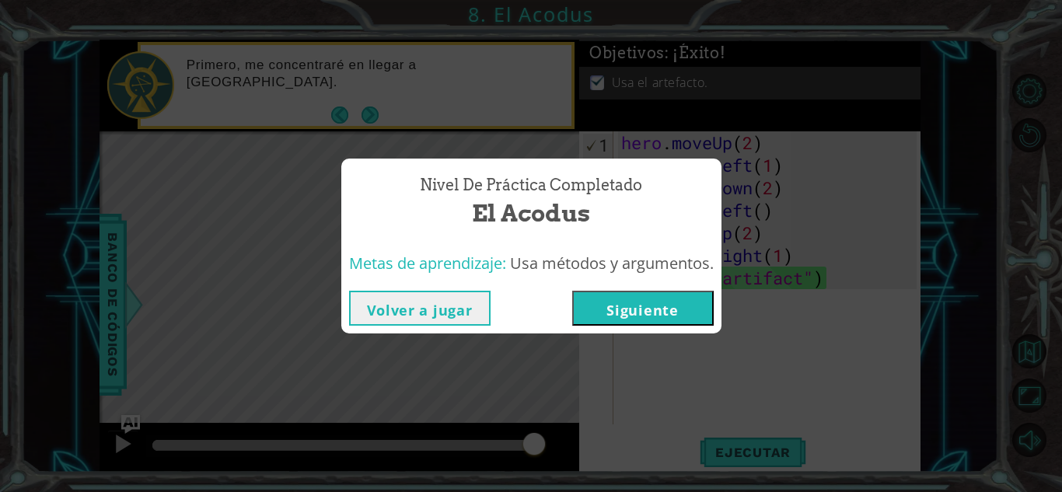
click at [458, 302] on button "Volver a jugar" at bounding box center [420, 308] width 142 height 35
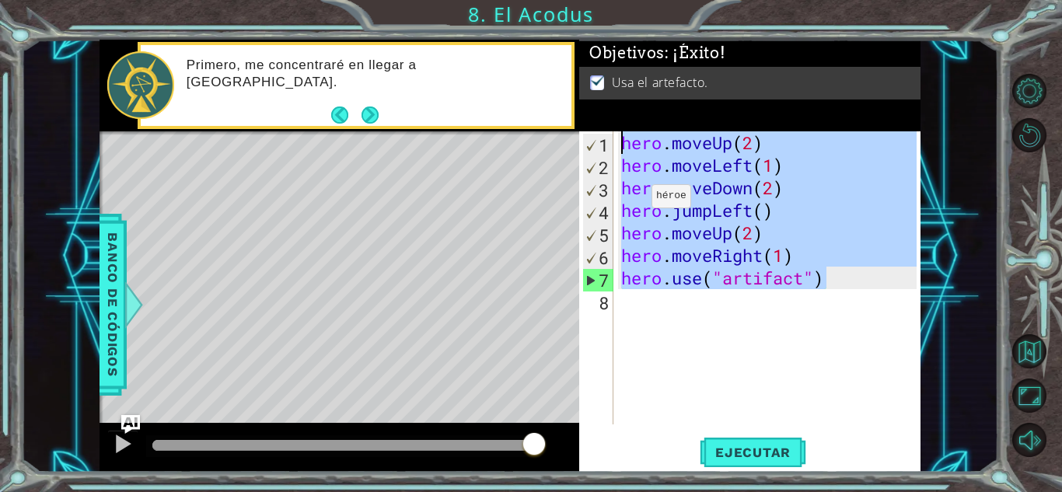
drag, startPoint x: 839, startPoint y: 286, endPoint x: 568, endPoint y: 144, distance: 306.4
click at [568, 144] on div "1 ההההההההההההההההההההההההההההההההההההההההההההההההההההההההההההההההההההההההההההה…" at bounding box center [510, 256] width 821 height 433
type textarea "hero.moveUp(2) hero.moveLeft(1)"
